Goal: Information Seeking & Learning: Learn about a topic

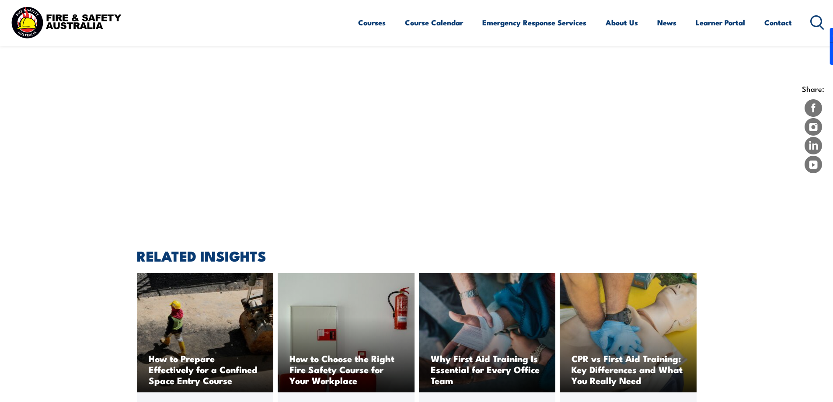
scroll to position [1137, 0]
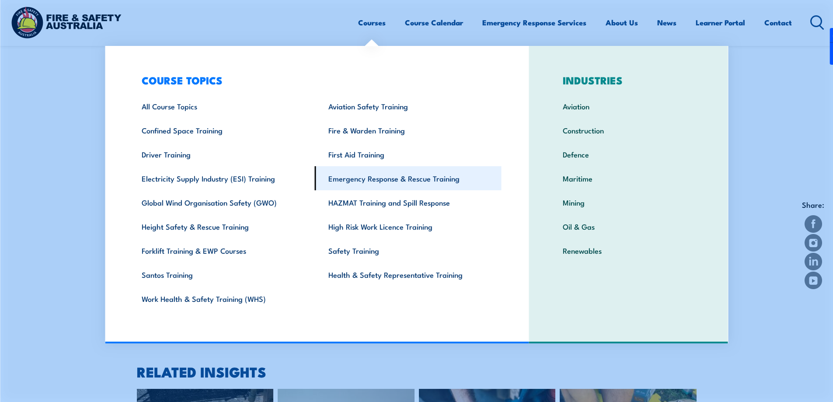
click at [365, 179] on link "Emergency Response & Rescue Training" at bounding box center [408, 178] width 187 height 24
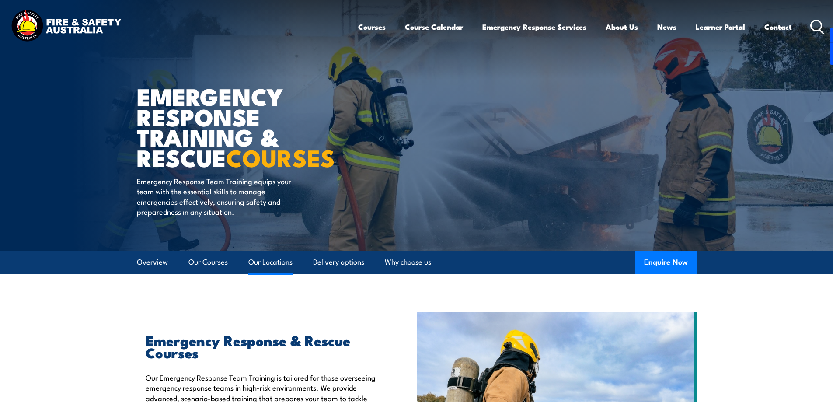
click at [269, 261] on link "Our Locations" at bounding box center [270, 261] width 44 height 23
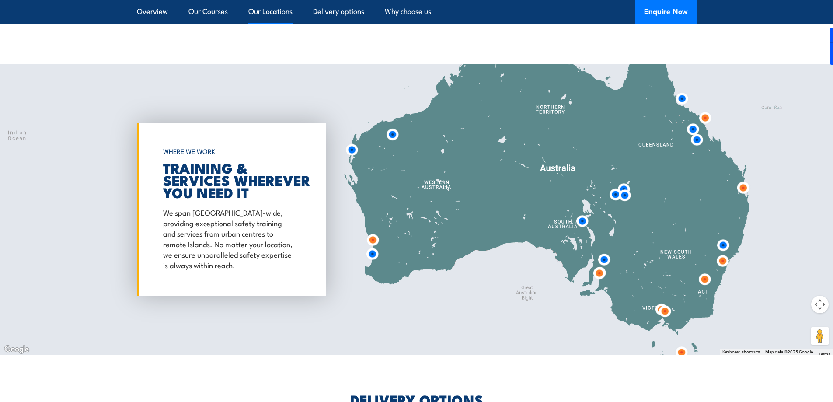
scroll to position [1816, 0]
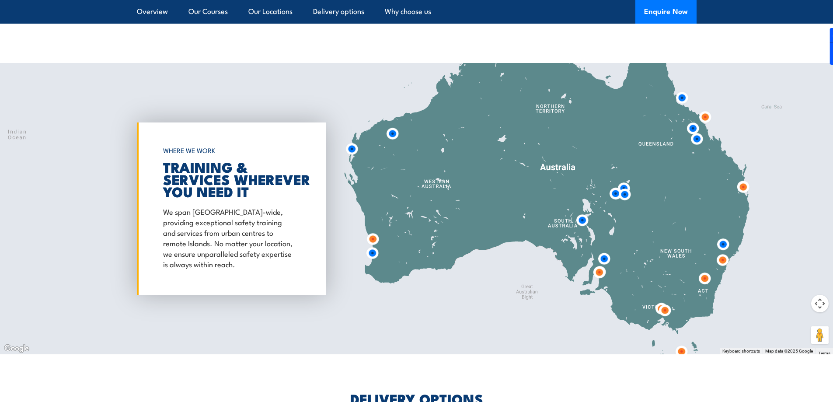
click at [723, 252] on img at bounding box center [722, 259] width 23 height 23
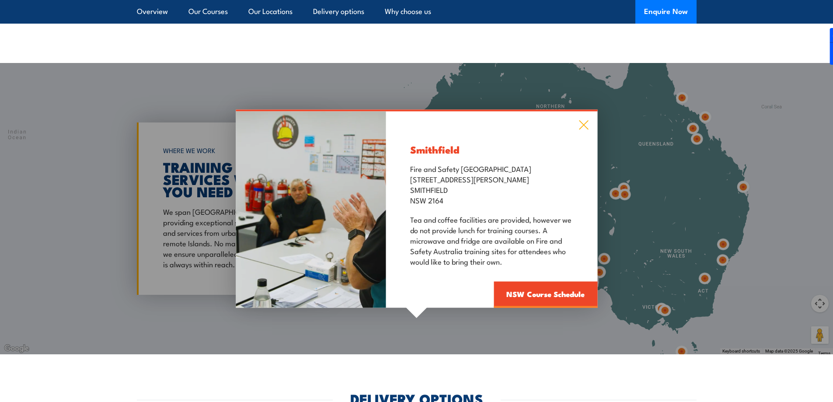
click at [584, 120] on icon at bounding box center [583, 125] width 10 height 10
